Goal: Task Accomplishment & Management: Use online tool/utility

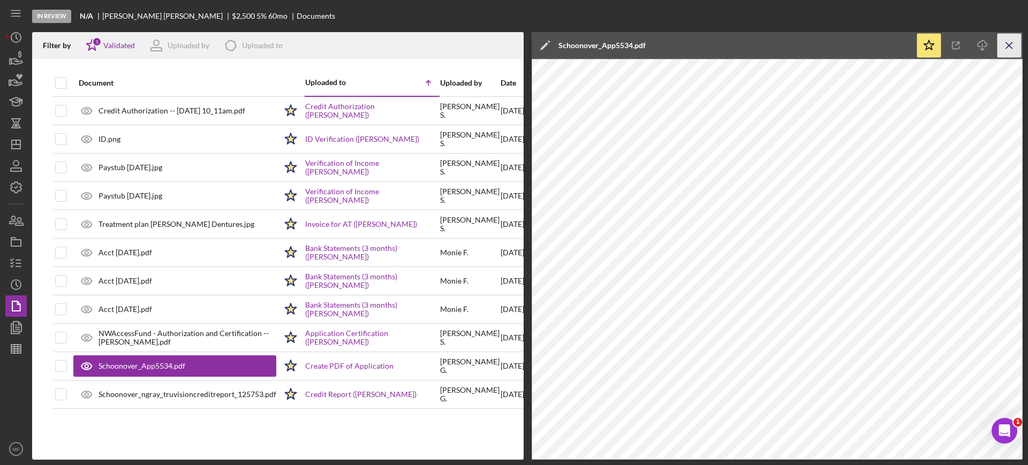
click at [1007, 45] on icon "Icon/Menu Close" at bounding box center [1009, 46] width 24 height 24
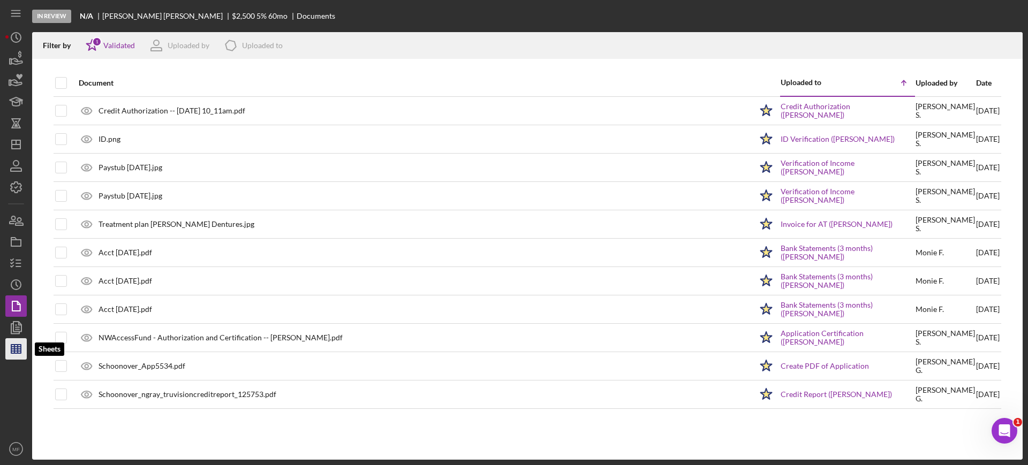
click at [14, 350] on line "button" at bounding box center [14, 349] width 0 height 9
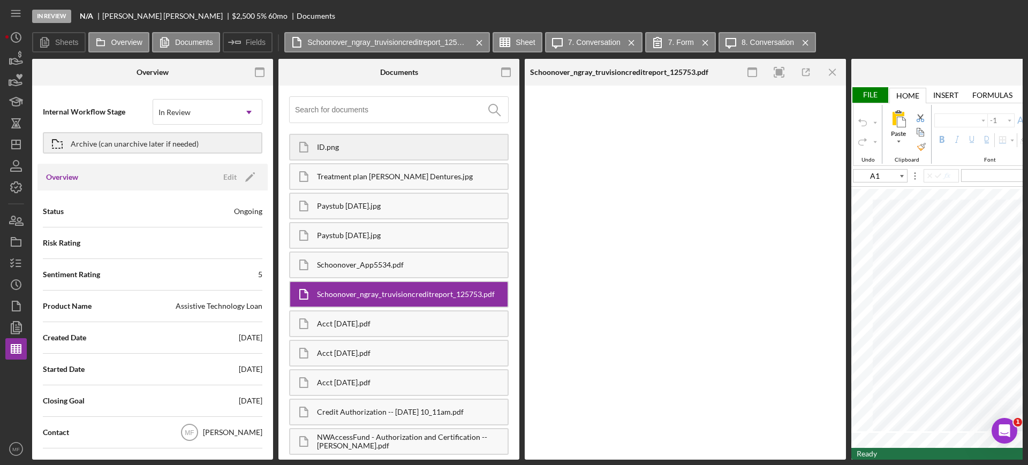
type input "Arial"
type input "10"
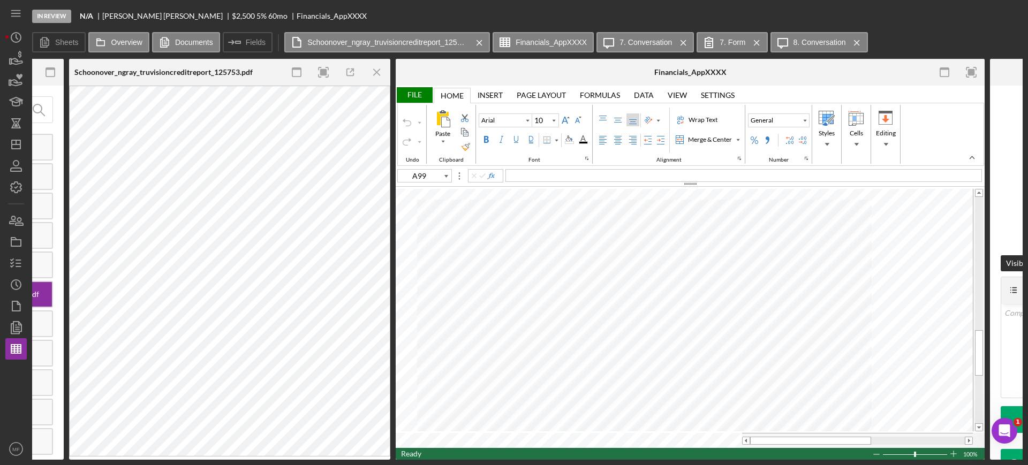
scroll to position [0, 456]
type input "C49"
type input "11"
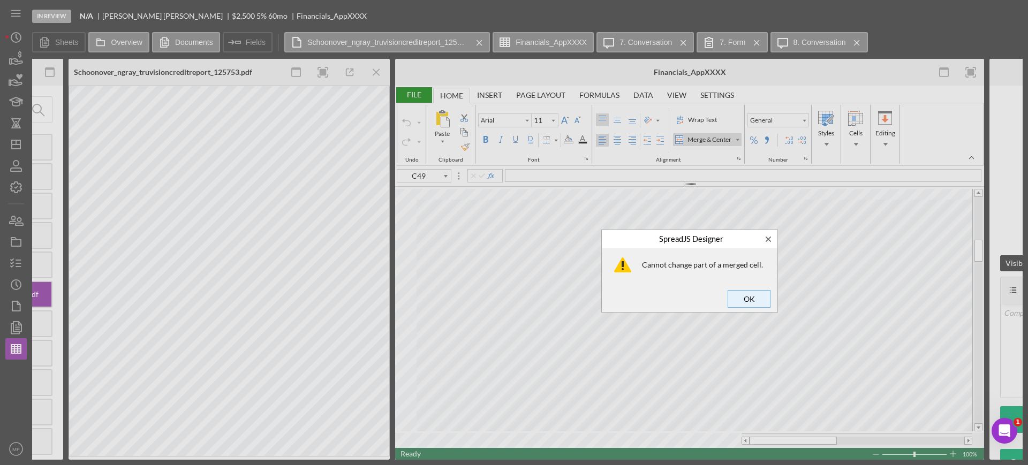
click at [755, 295] on span "OK" at bounding box center [748, 298] width 35 height 15
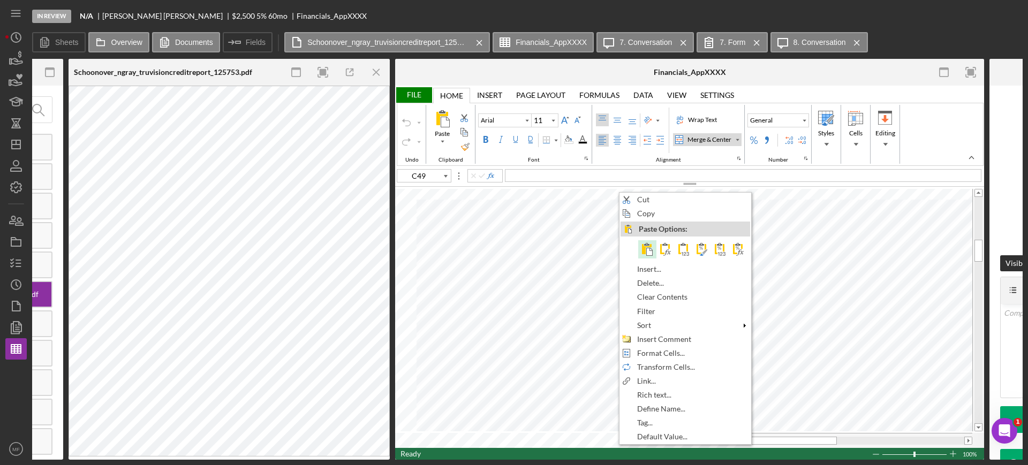
click at [647, 251] on span at bounding box center [647, 249] width 13 height 13
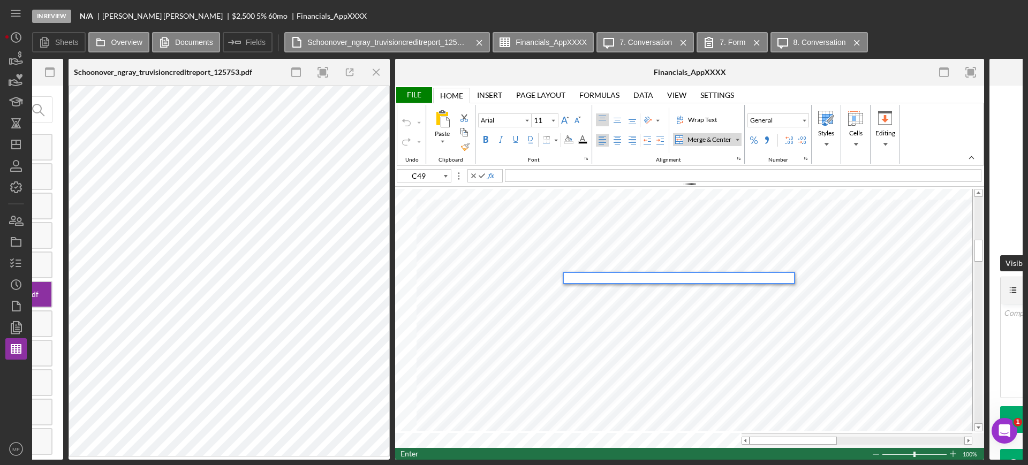
type input "D9"
type input "Calibri"
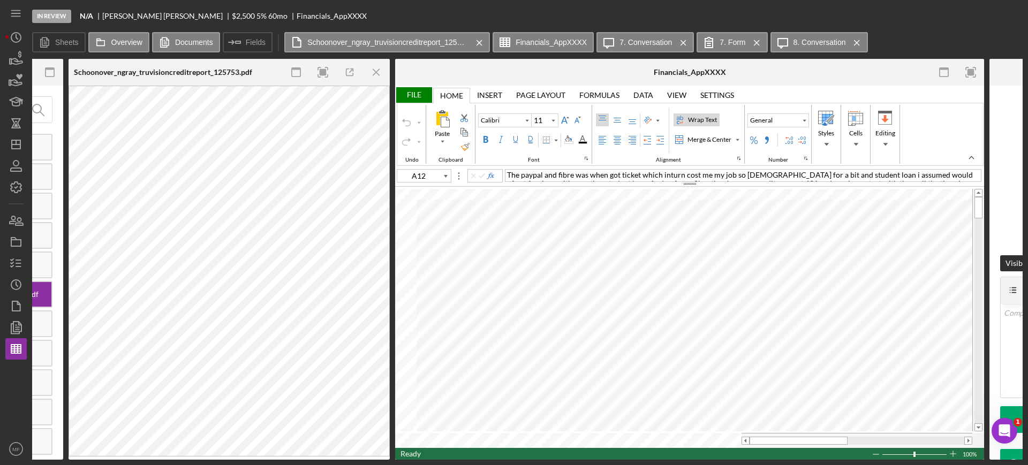
click at [700, 117] on div "Wrap Text" at bounding box center [702, 120] width 33 height 10
click at [713, 141] on div "Merge & Center" at bounding box center [709, 140] width 48 height 10
click at [737, 139] on div "Merge & Center" at bounding box center [737, 139] width 5 height 5
click at [705, 174] on div "Merge Across" at bounding box center [713, 174] width 43 height 10
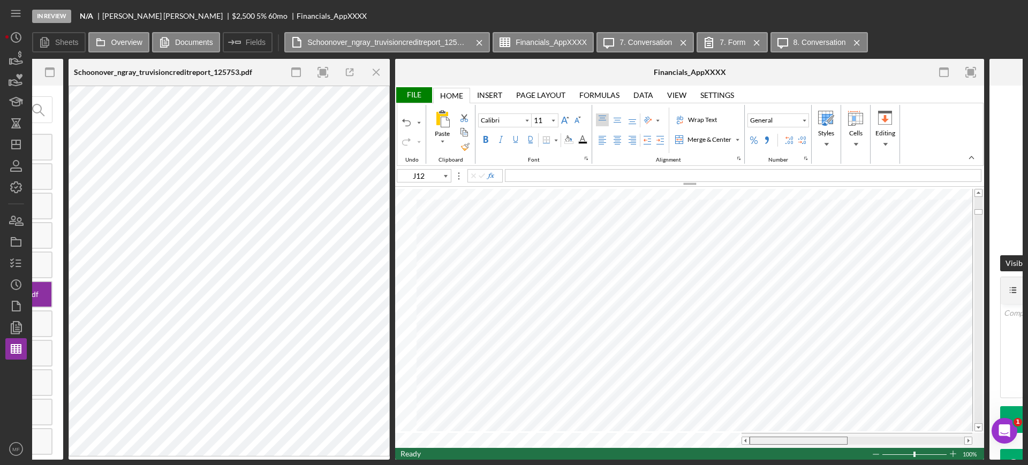
drag, startPoint x: 822, startPoint y: 437, endPoint x: 694, endPoint y: 444, distance: 128.7
click at [693, 444] on div "File Home Home Insert Insert Page Layout Page Layout Formulas Formulas Data Dat…" at bounding box center [689, 273] width 589 height 374
click at [979, 215] on span at bounding box center [978, 214] width 7 height 7
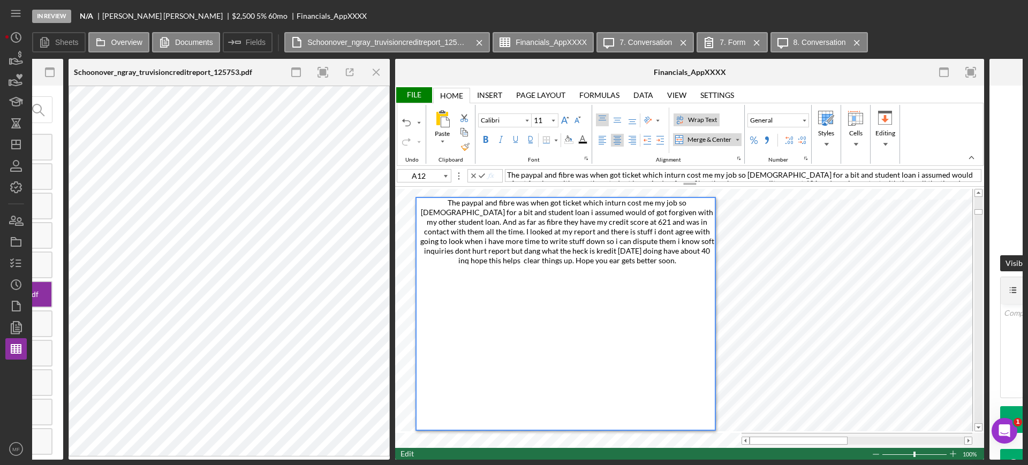
click at [502, 329] on div "The paypal and fibre was when got ticket which inturn cost me my job so [DEMOGR…" at bounding box center [567, 314] width 296 height 232
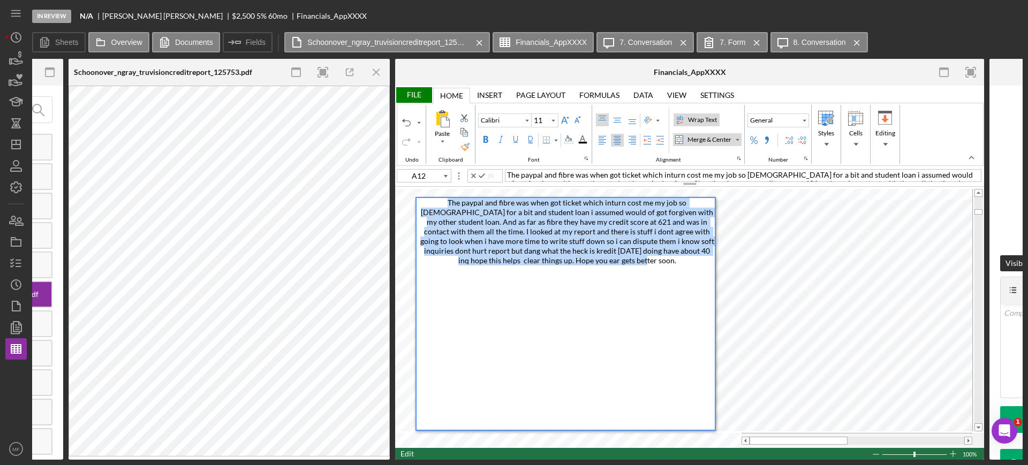
click at [504, 328] on div "The paypal and fibre was when got ticket which inturn cost me my job so [DEMOGR…" at bounding box center [567, 314] width 296 height 232
click at [613, 265] on div "The paypal and fibre was when got ticket which inturn cost me my job so [DEMOGR…" at bounding box center [567, 314] width 296 height 232
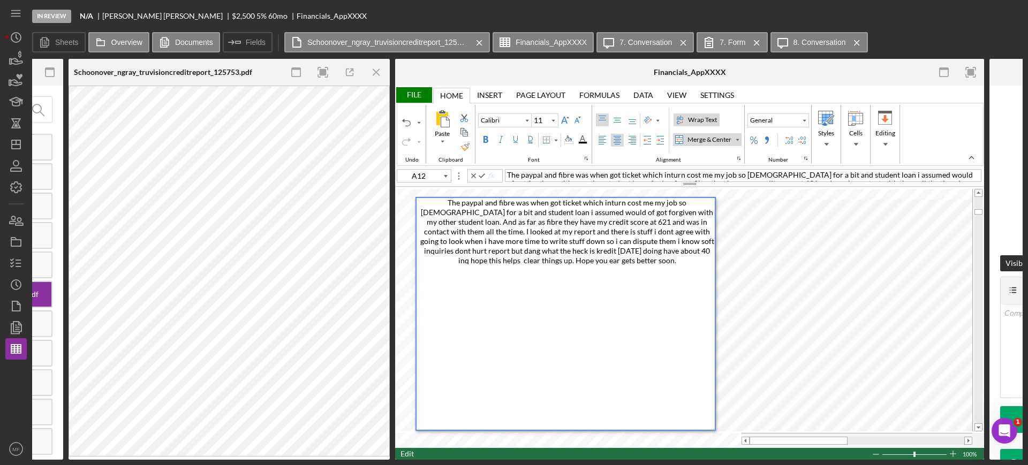
drag, startPoint x: 427, startPoint y: 428, endPoint x: 435, endPoint y: 300, distance: 128.2
click at [435, 300] on div "The paypal and fibre was when got ticket which inturn cost me my job so [DEMOGR…" at bounding box center [567, 314] width 296 height 232
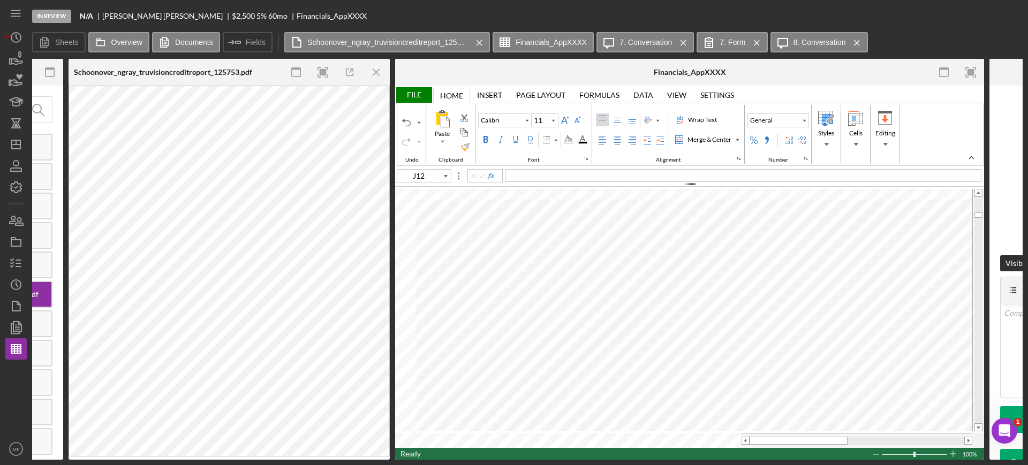
click at [441, 168] on div "File Home Home Insert Insert Page Layout Page Layout Formulas Formulas Data Dat…" at bounding box center [689, 273] width 589 height 374
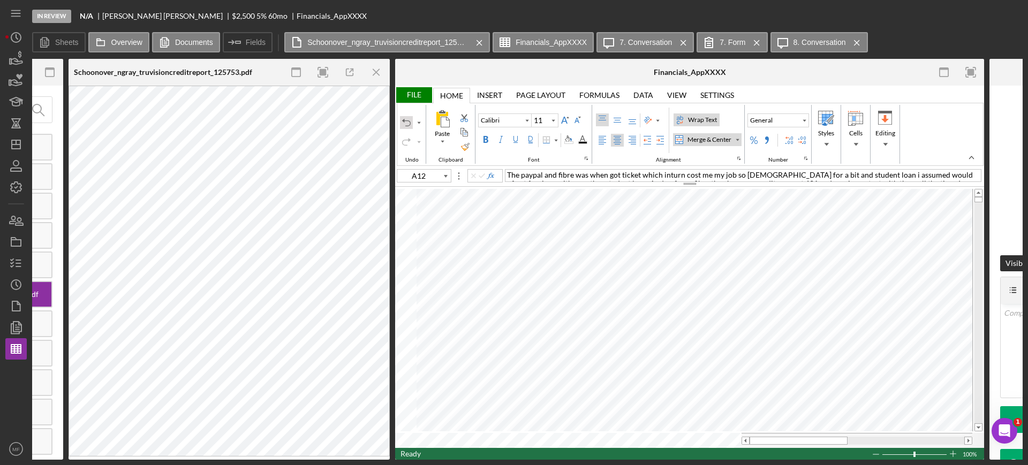
click at [401, 124] on div "Undo" at bounding box center [406, 122] width 13 height 13
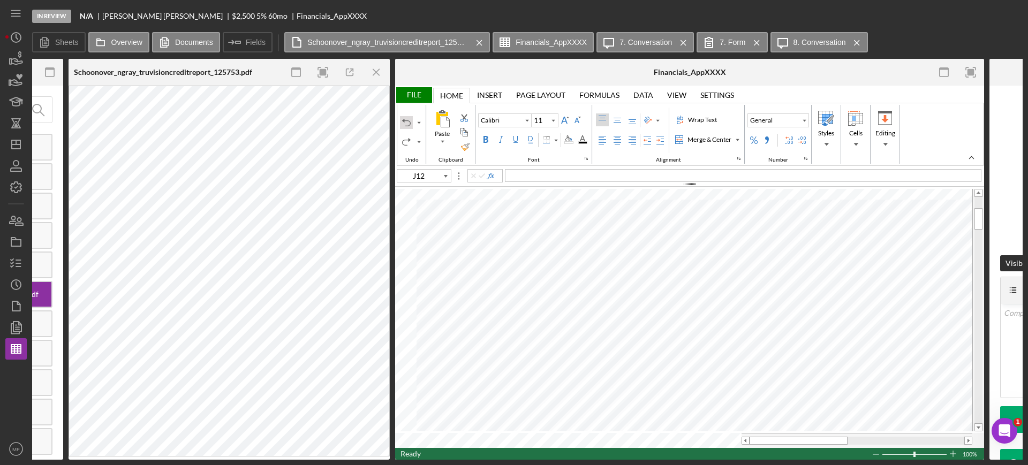
click at [404, 122] on div "Undo" at bounding box center [406, 122] width 9 height 9
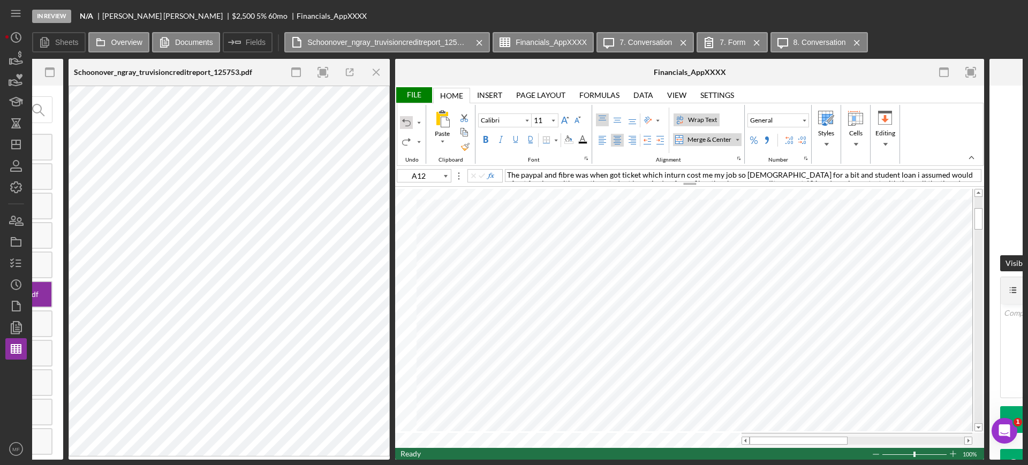
click at [404, 122] on div "Undo" at bounding box center [406, 122] width 9 height 9
type input "A12"
click at [711, 138] on div "Merge & Center" at bounding box center [709, 140] width 48 height 10
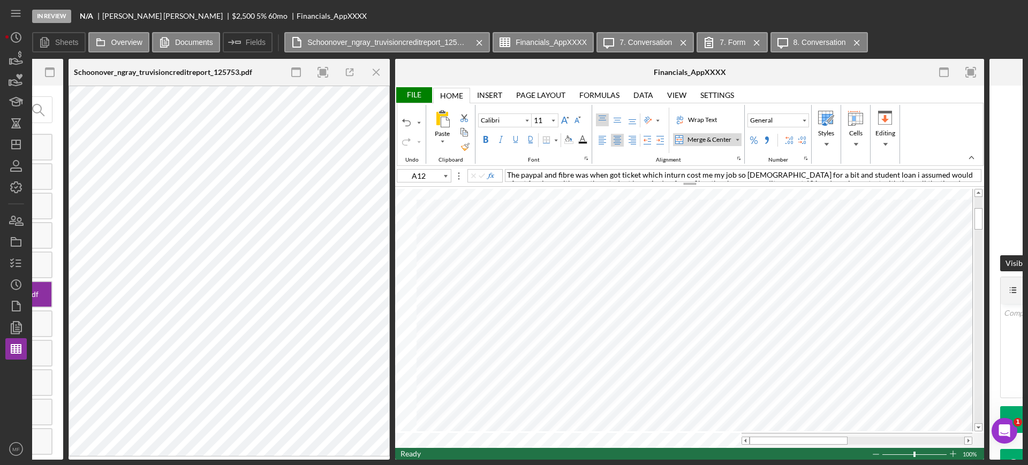
click at [737, 140] on div "Merge & Center" at bounding box center [737, 139] width 5 height 5
click at [710, 171] on div "Merge Across" at bounding box center [713, 174] width 43 height 10
drag, startPoint x: 777, startPoint y: 433, endPoint x: 749, endPoint y: 430, distance: 27.9
click at [749, 430] on table at bounding box center [689, 317] width 589 height 261
click at [699, 119] on div "Wrap Text" at bounding box center [702, 120] width 33 height 10
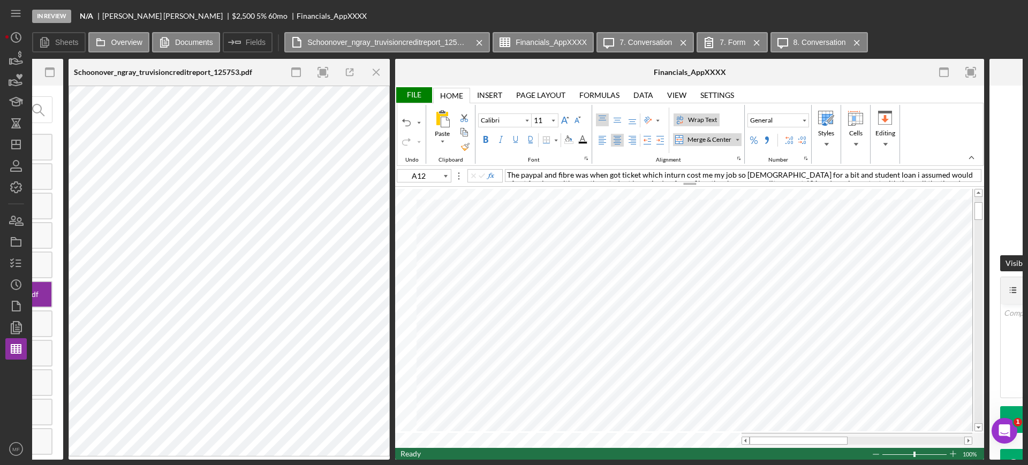
click at [413, 94] on div "File" at bounding box center [413, 95] width 37 height 16
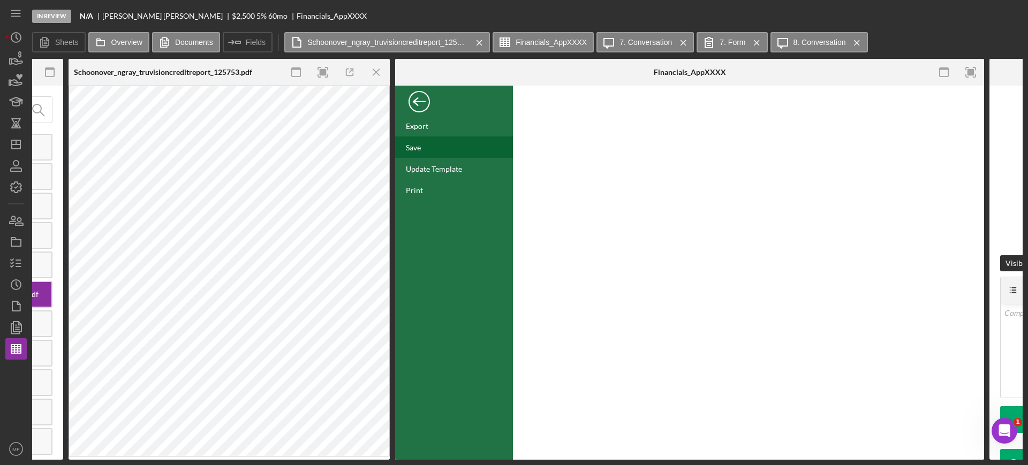
click at [416, 143] on div "Save" at bounding box center [413, 147] width 15 height 9
